Goal: Information Seeking & Learning: Learn about a topic

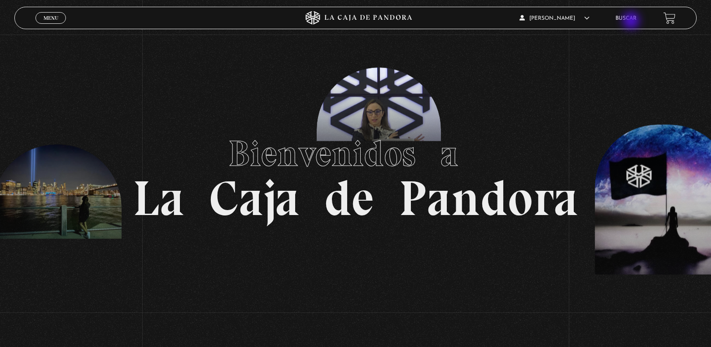
click at [632, 22] on li "Buscar" at bounding box center [625, 18] width 21 height 14
click at [629, 20] on link "Buscar" at bounding box center [625, 18] width 21 height 5
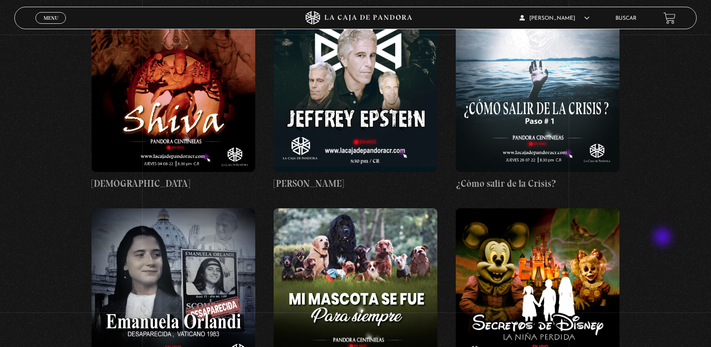
scroll to position [8609, 0]
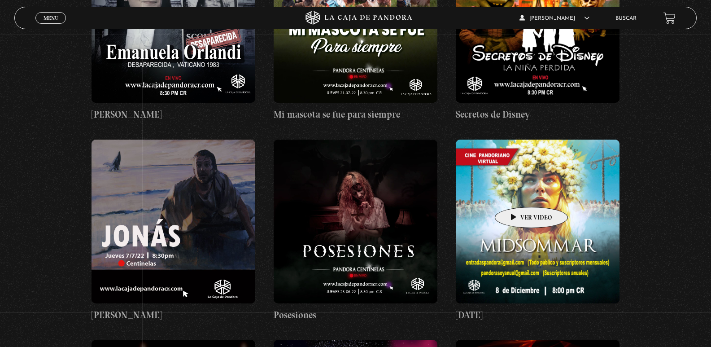
click at [517, 193] on figure at bounding box center [538, 221] width 164 height 164
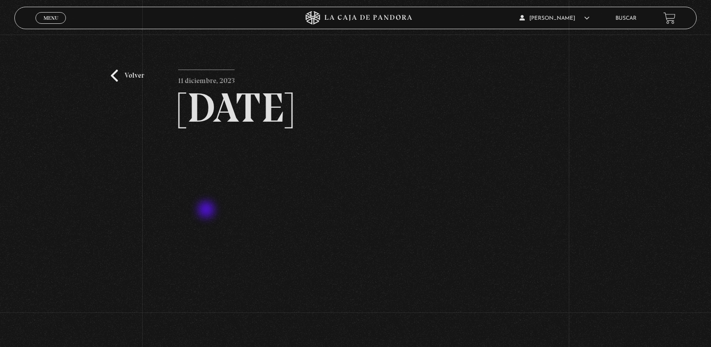
scroll to position [90, 0]
